Goal: Find specific page/section: Find specific page/section

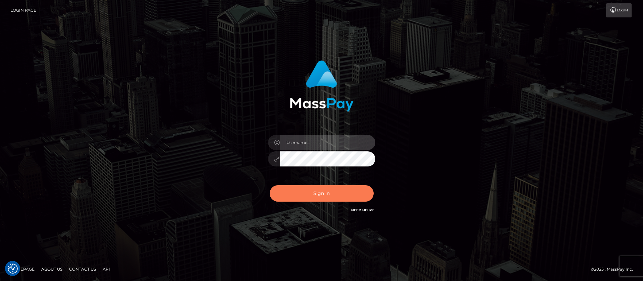
type input "balsaberisic"
click at [304, 192] on button "Sign in" at bounding box center [322, 193] width 104 height 16
type input "balsaberisic"
click at [304, 192] on button "Sign in" at bounding box center [322, 193] width 104 height 16
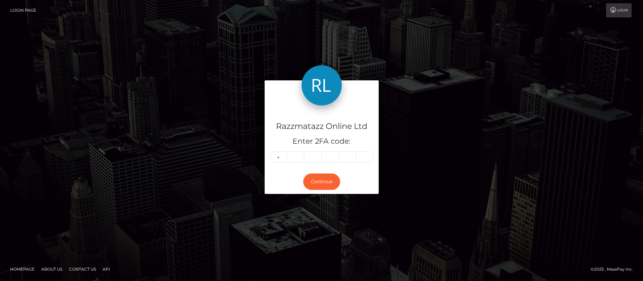
type input "4"
type input "9"
type input "7"
type input "6"
type input "2"
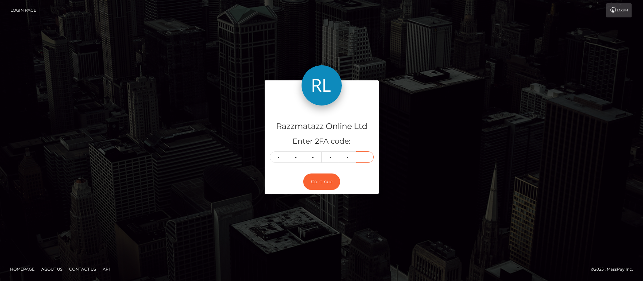
type input "7"
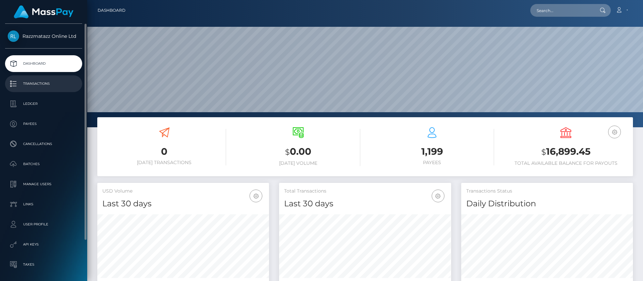
scroll to position [119, 172]
click at [42, 80] on p "Transactions" at bounding box center [44, 84] width 72 height 10
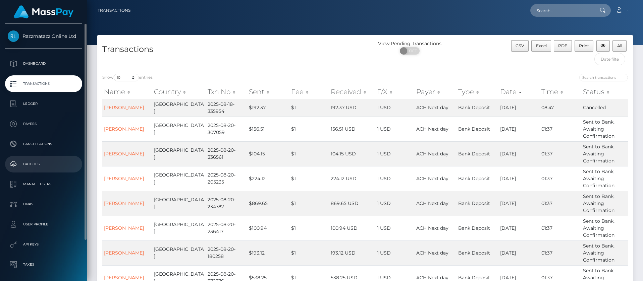
click at [54, 160] on p "Batches" at bounding box center [44, 164] width 72 height 10
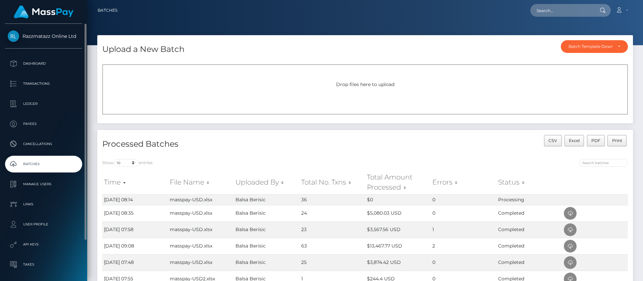
click at [60, 165] on p "Batches" at bounding box center [44, 164] width 72 height 10
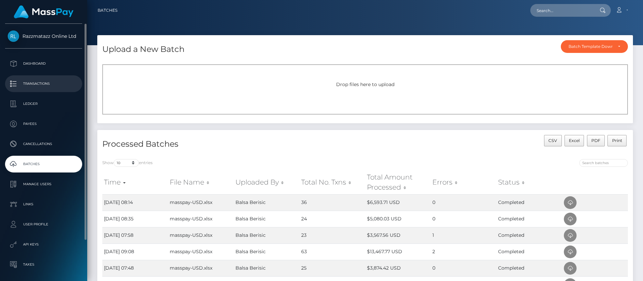
click at [42, 79] on p "Transactions" at bounding box center [44, 84] width 72 height 10
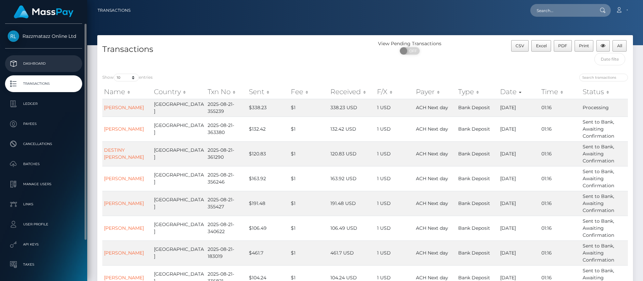
click at [51, 61] on p "Dashboard" at bounding box center [44, 64] width 72 height 10
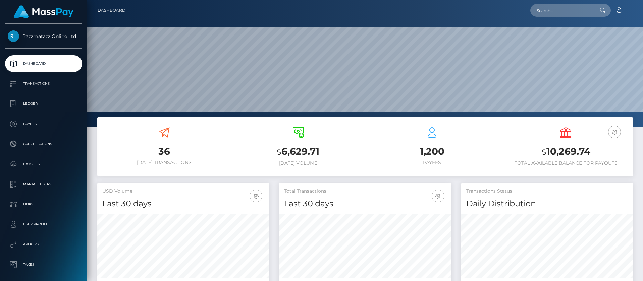
scroll to position [119, 172]
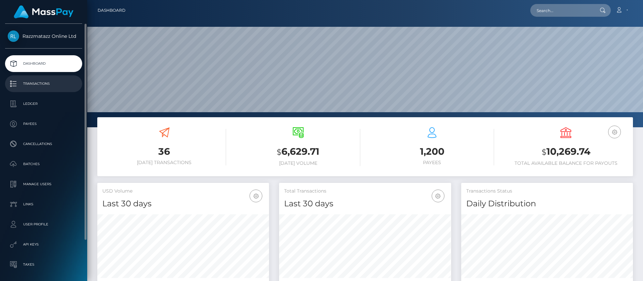
click at [53, 84] on p "Transactions" at bounding box center [44, 84] width 72 height 10
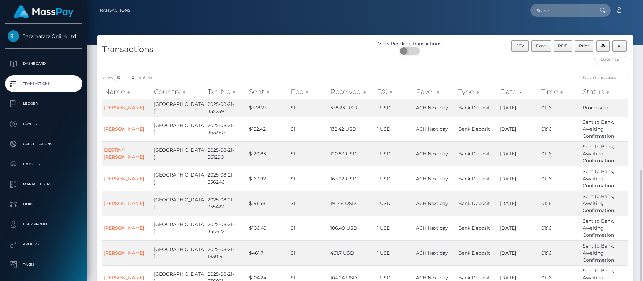
scroll to position [101, 0]
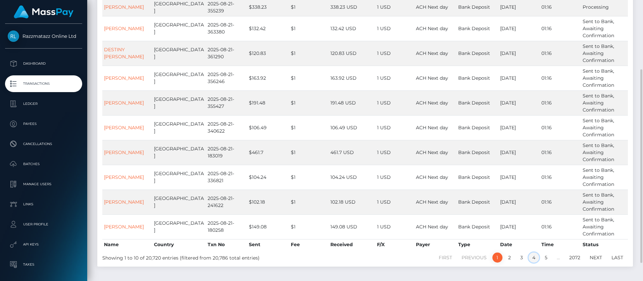
click at [533, 258] on link "4" at bounding box center [533, 258] width 10 height 10
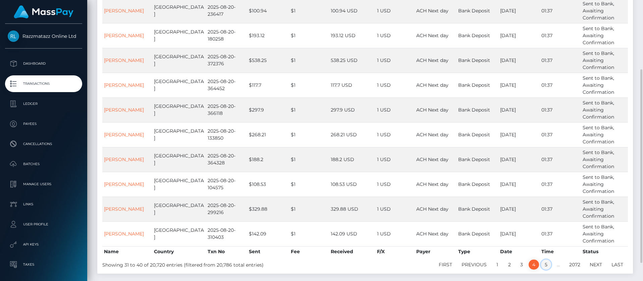
click at [544, 263] on link "5" at bounding box center [546, 265] width 10 height 10
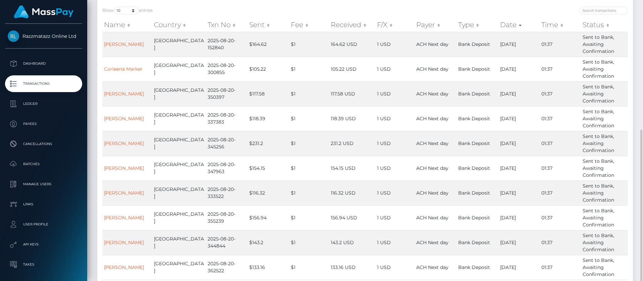
scroll to position [133, 0]
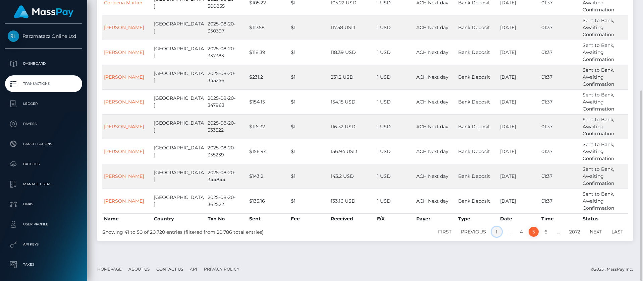
click at [499, 231] on link "1" at bounding box center [496, 232] width 10 height 10
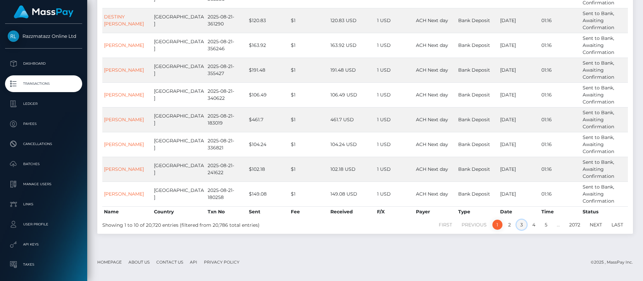
click at [519, 226] on link "3" at bounding box center [521, 225] width 10 height 10
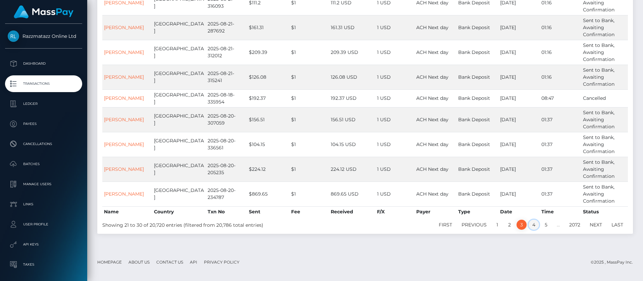
click at [535, 225] on link "4" at bounding box center [533, 225] width 10 height 10
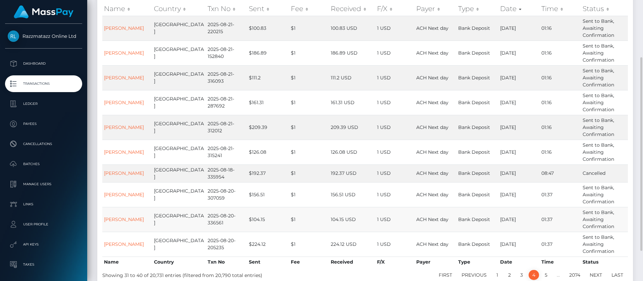
scroll to position [100, 0]
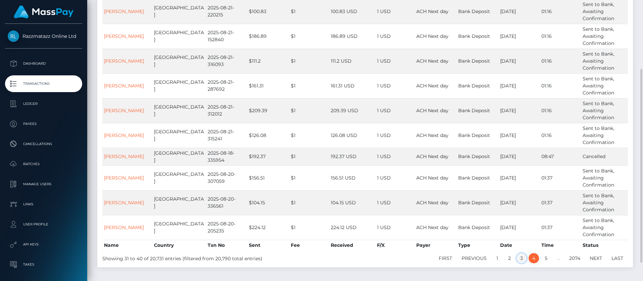
click at [519, 258] on link "3" at bounding box center [521, 258] width 10 height 10
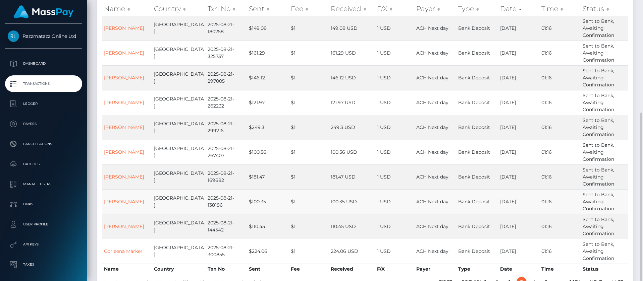
scroll to position [117, 0]
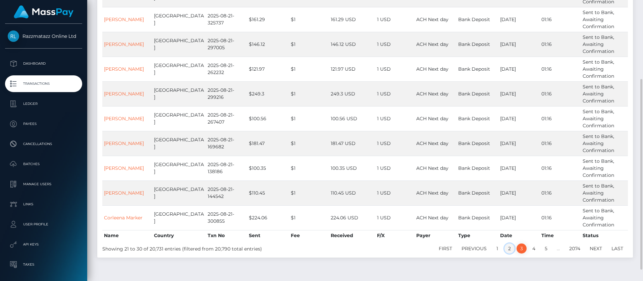
click at [511, 249] on link "2" at bounding box center [509, 249] width 10 height 10
click at [497, 250] on link "1" at bounding box center [497, 249] width 10 height 10
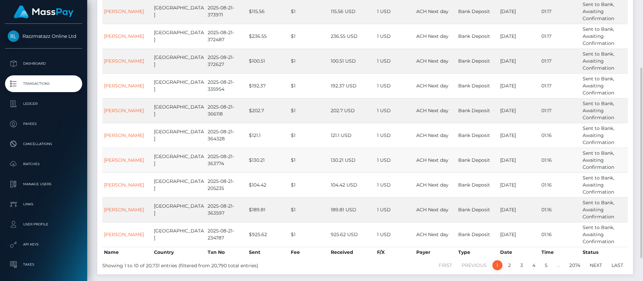
scroll to position [83, 0]
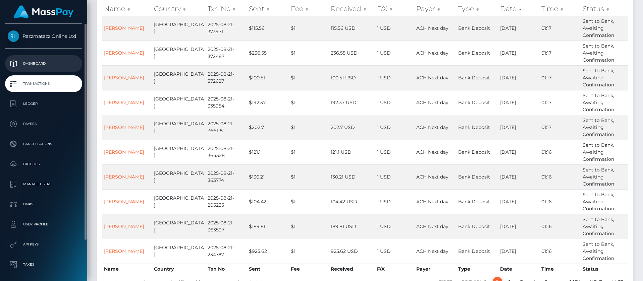
click at [62, 61] on p "Dashboard" at bounding box center [44, 64] width 72 height 10
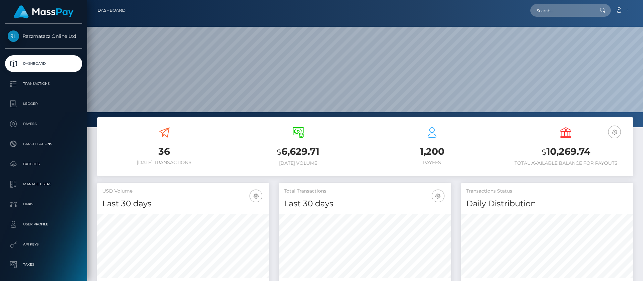
scroll to position [119, 172]
